Goal: Check status

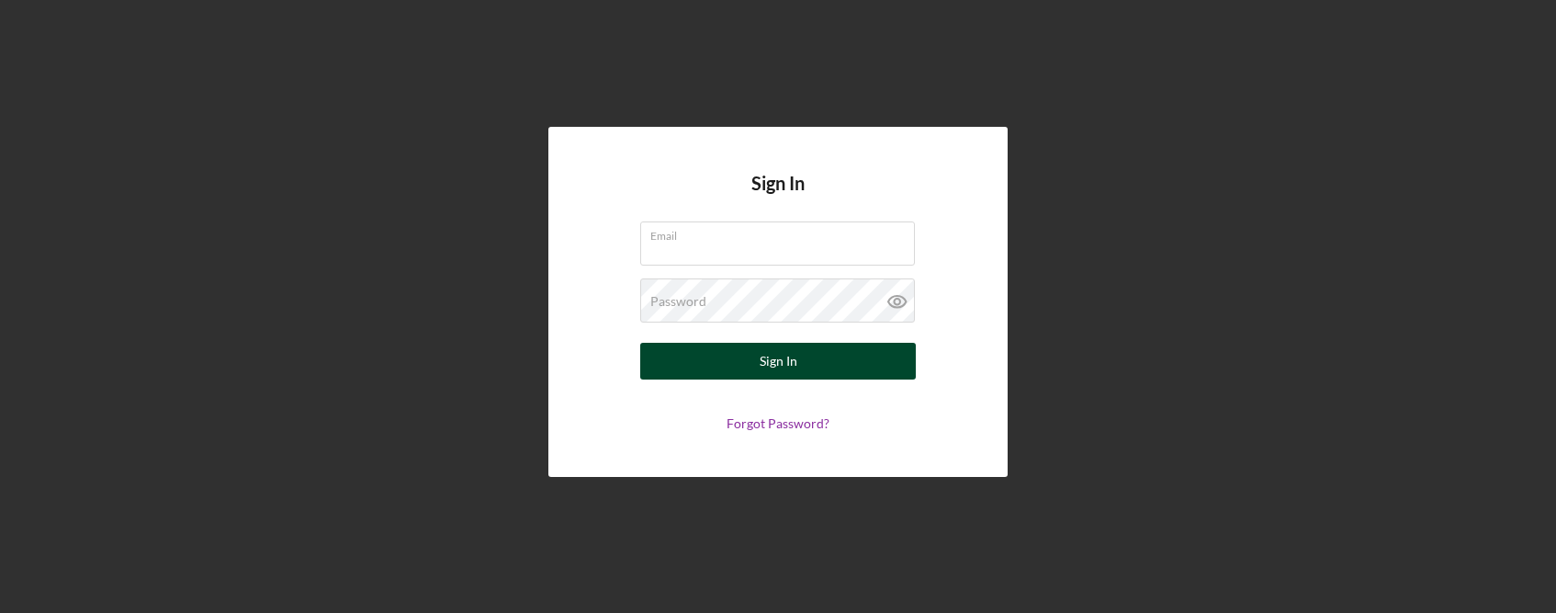
type input "[EMAIL_ADDRESS][DOMAIN_NAME]"
click at [803, 366] on button "Sign In" at bounding box center [778, 361] width 276 height 37
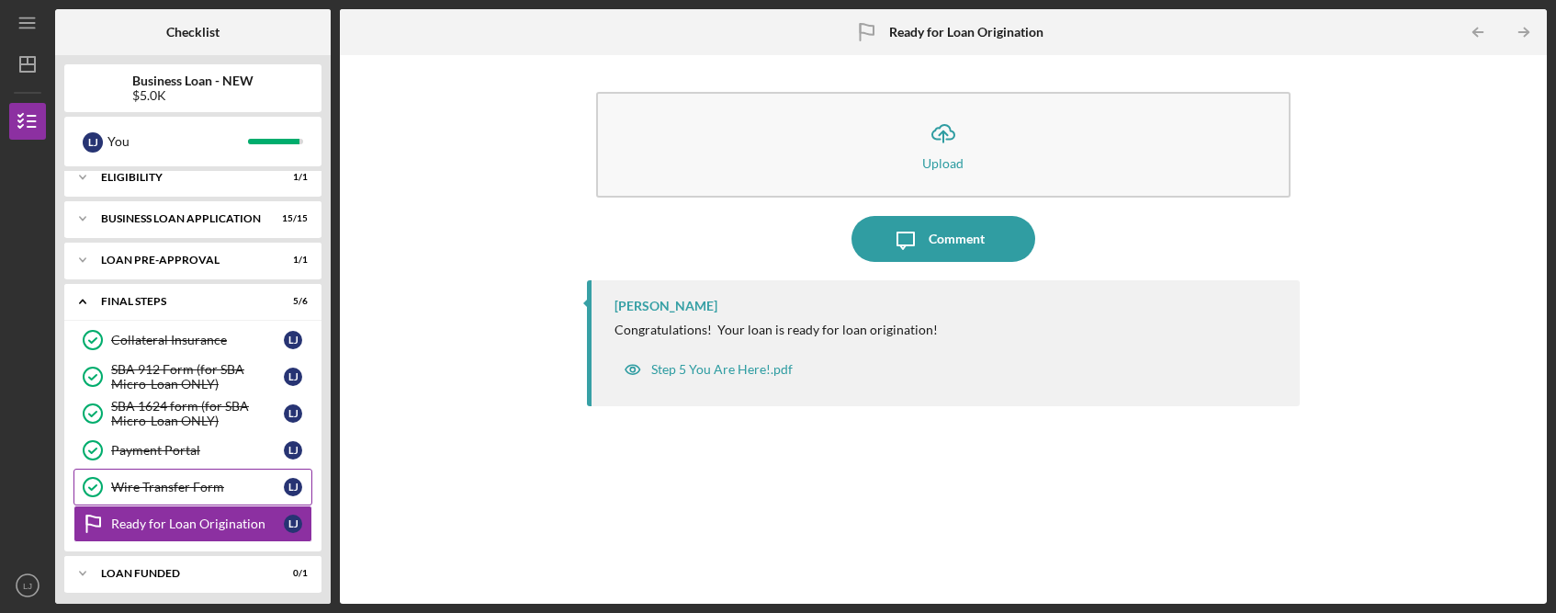
scroll to position [60, 0]
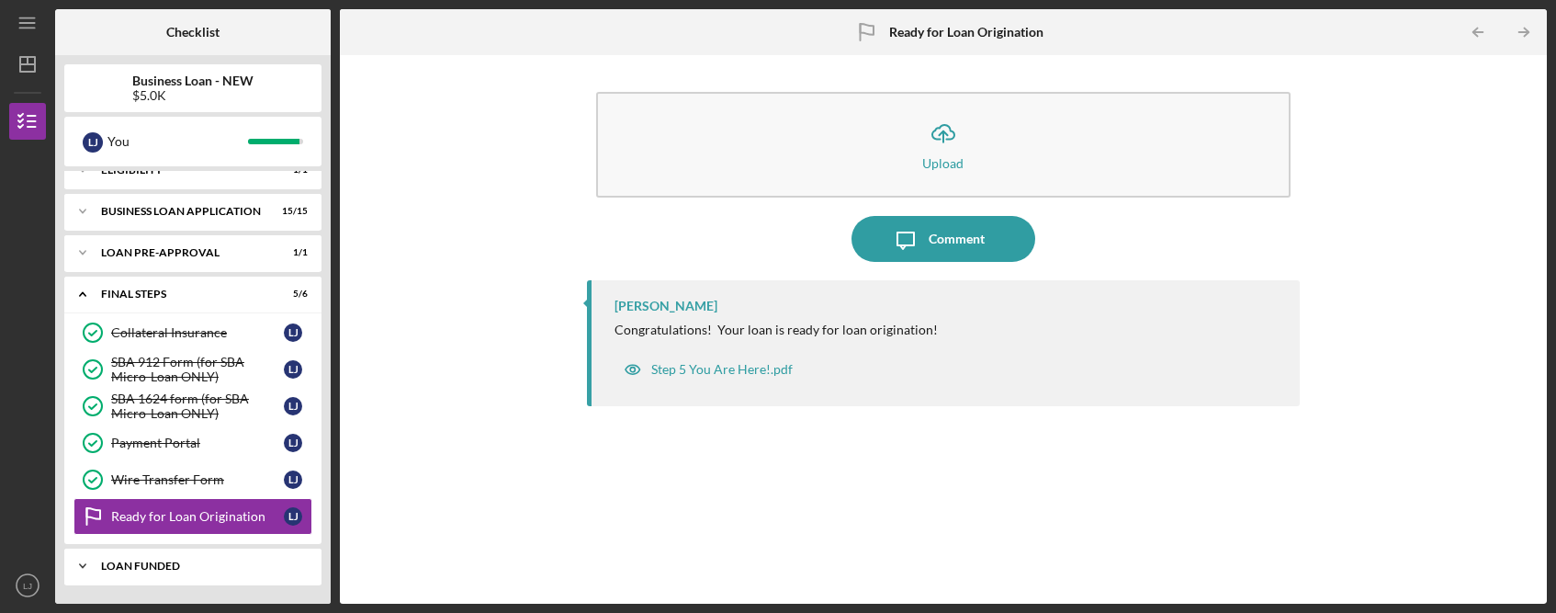
click at [179, 566] on div "LOAN FUNDED" at bounding box center [199, 565] width 197 height 11
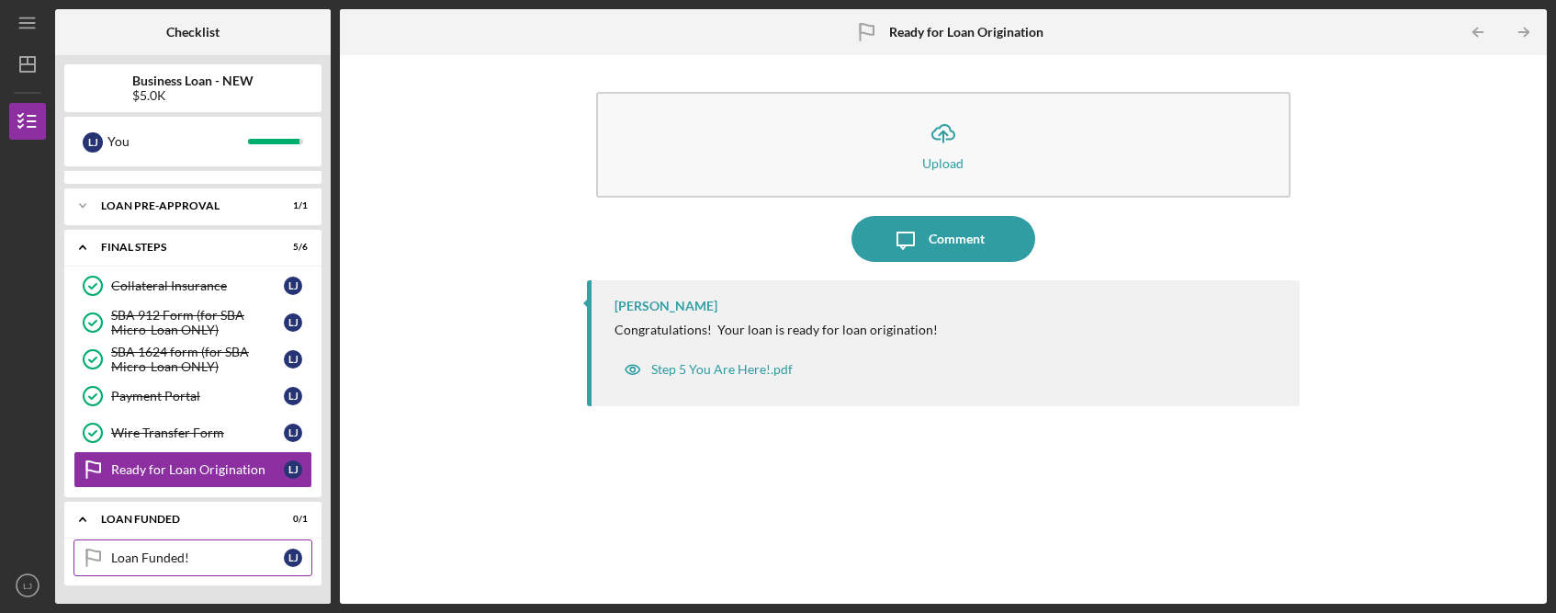
click at [182, 547] on link "Loan Funded! Loan Funded! [PERSON_NAME]" at bounding box center [192, 557] width 239 height 37
